Goal: Information Seeking & Learning: Check status

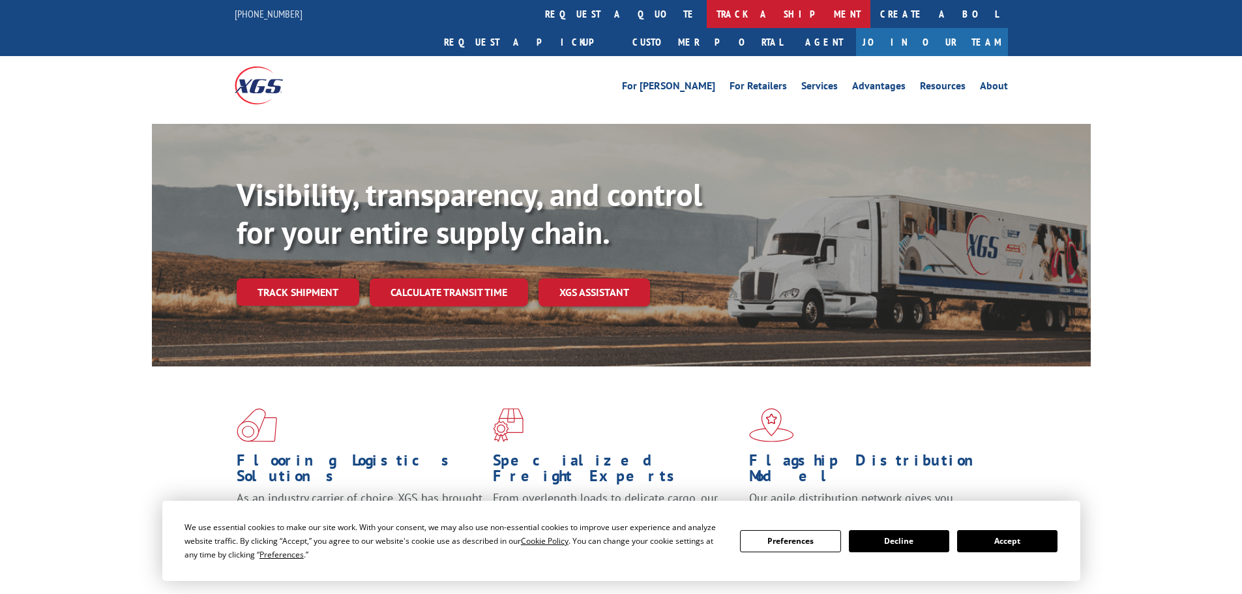
click at [707, 12] on link "track a shipment" at bounding box center [789, 14] width 164 height 28
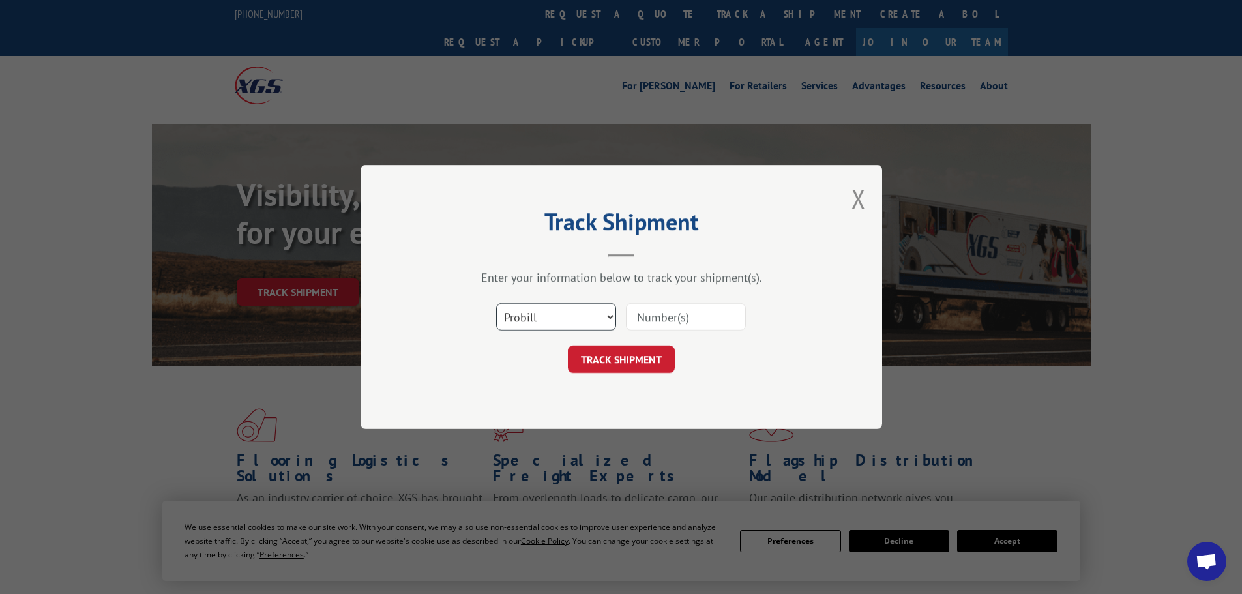
click at [578, 305] on select "Select category... Probill BOL PO" at bounding box center [556, 316] width 120 height 27
select select "po"
click at [496, 303] on select "Select category... Probill BOL PO" at bounding box center [556, 316] width 120 height 27
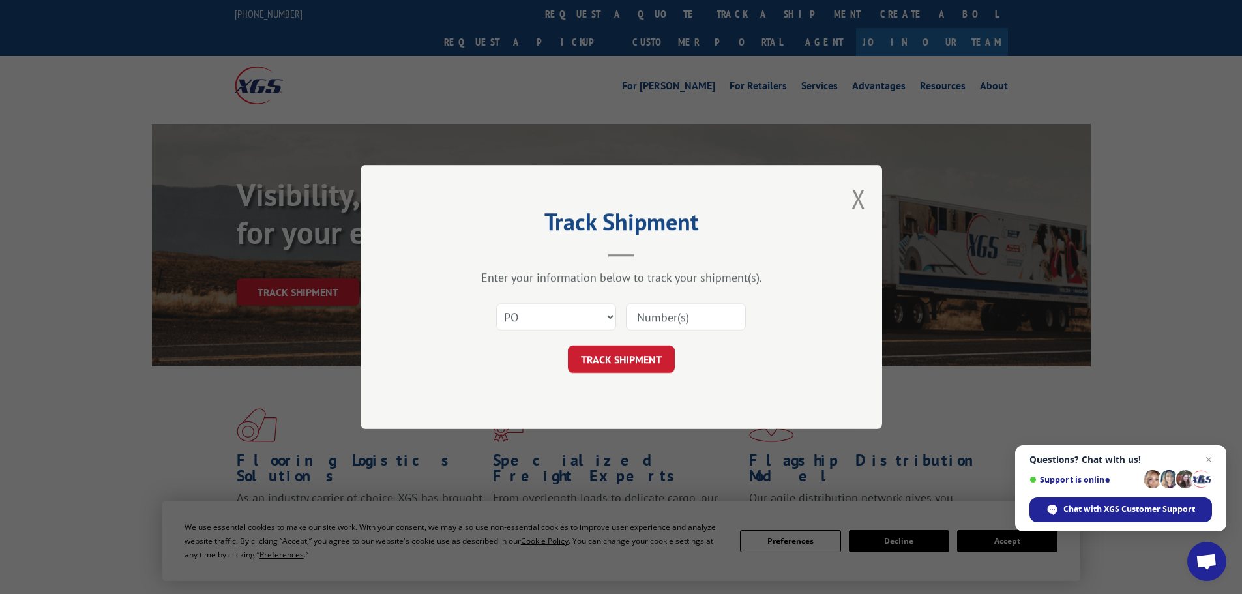
click at [705, 308] on input at bounding box center [686, 316] width 120 height 27
paste input "15520033"
type input "15520033"
click at [619, 358] on button "TRACK SHIPMENT" at bounding box center [621, 359] width 107 height 27
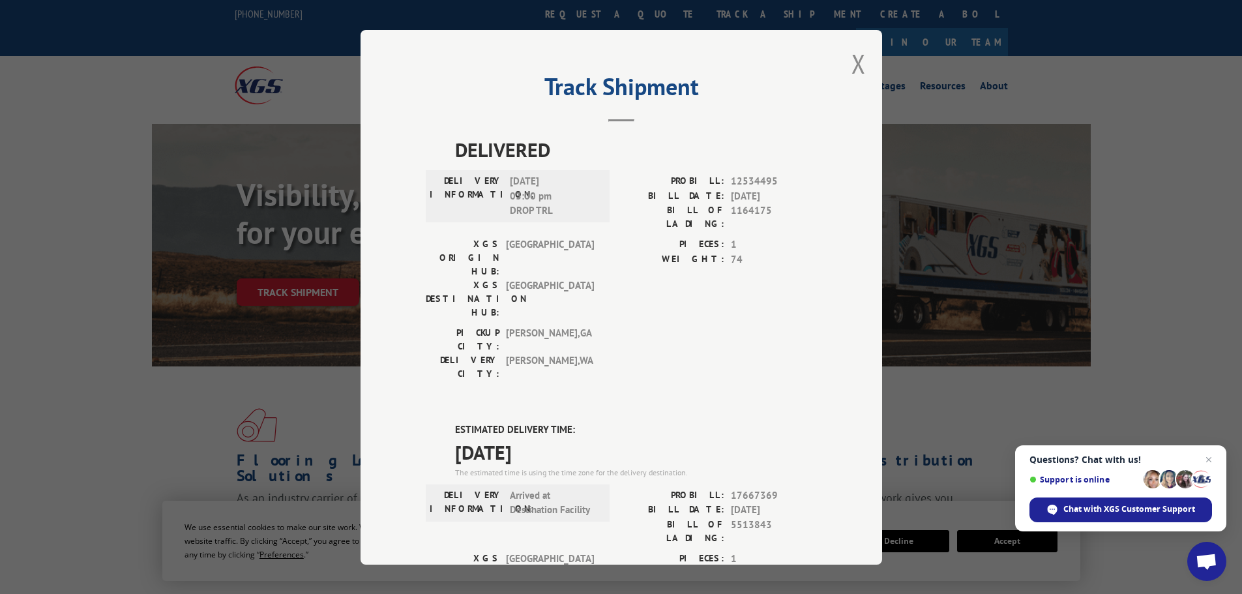
drag, startPoint x: 859, startPoint y: 61, endPoint x: 816, endPoint y: 34, distance: 51.6
click at [859, 61] on button "Close modal" at bounding box center [859, 63] width 14 height 35
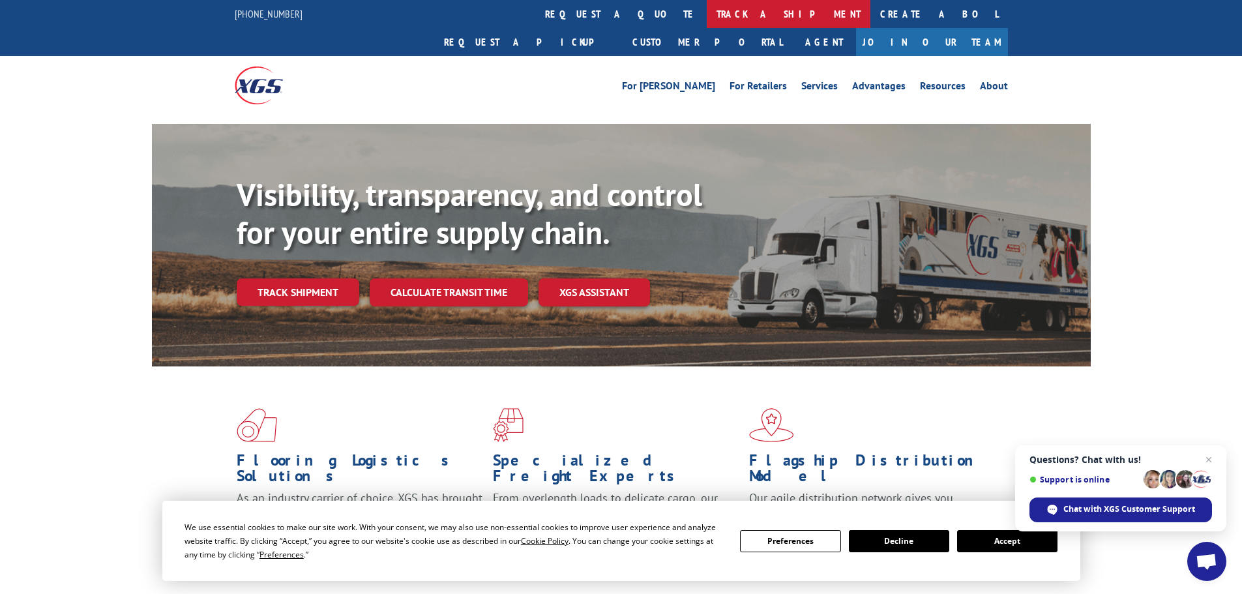
click at [707, 5] on link "track a shipment" at bounding box center [789, 14] width 164 height 28
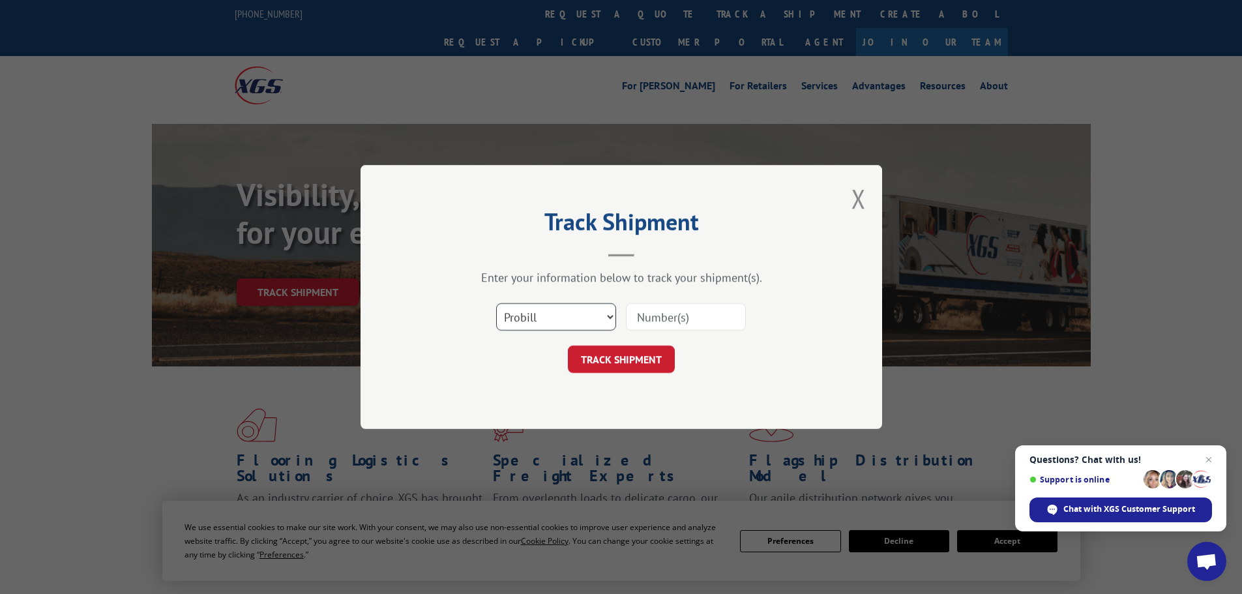
click at [586, 311] on select "Select category... Probill BOL PO" at bounding box center [556, 316] width 120 height 27
select select "po"
click at [496, 303] on select "Select category... Probill BOL PO" at bounding box center [556, 316] width 120 height 27
click at [681, 323] on input at bounding box center [686, 316] width 120 height 27
paste input "15519996"
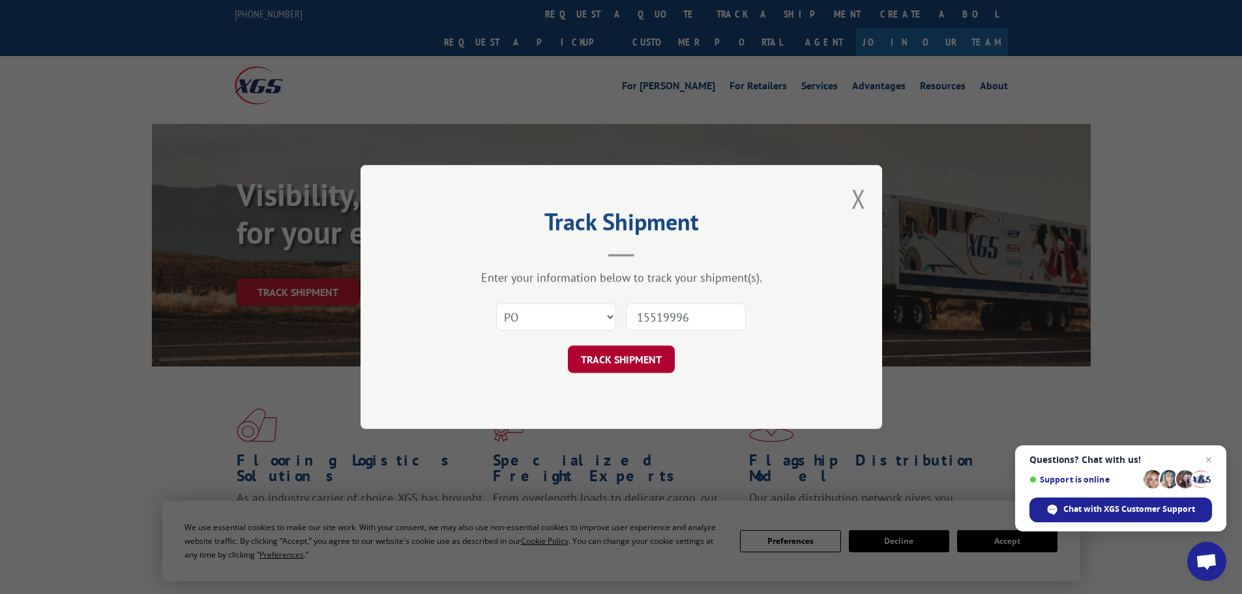
type input "15519996"
click at [630, 363] on button "TRACK SHIPMENT" at bounding box center [621, 359] width 107 height 27
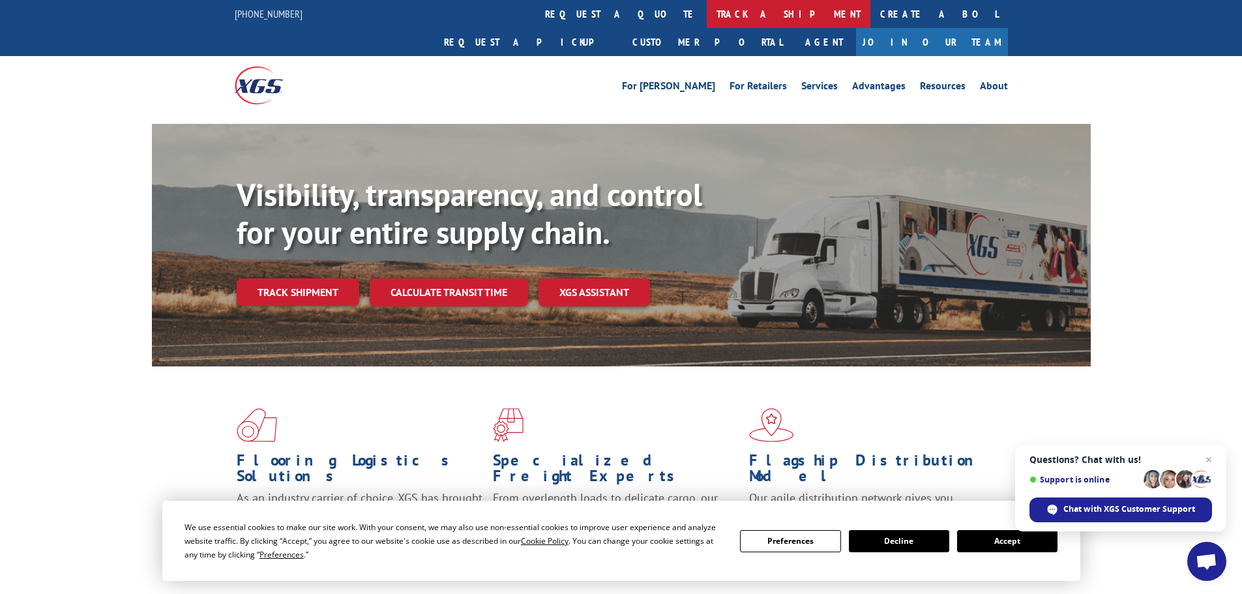
click at [707, 5] on link "track a shipment" at bounding box center [789, 14] width 164 height 28
